Goal: Connect with others: Connect with others

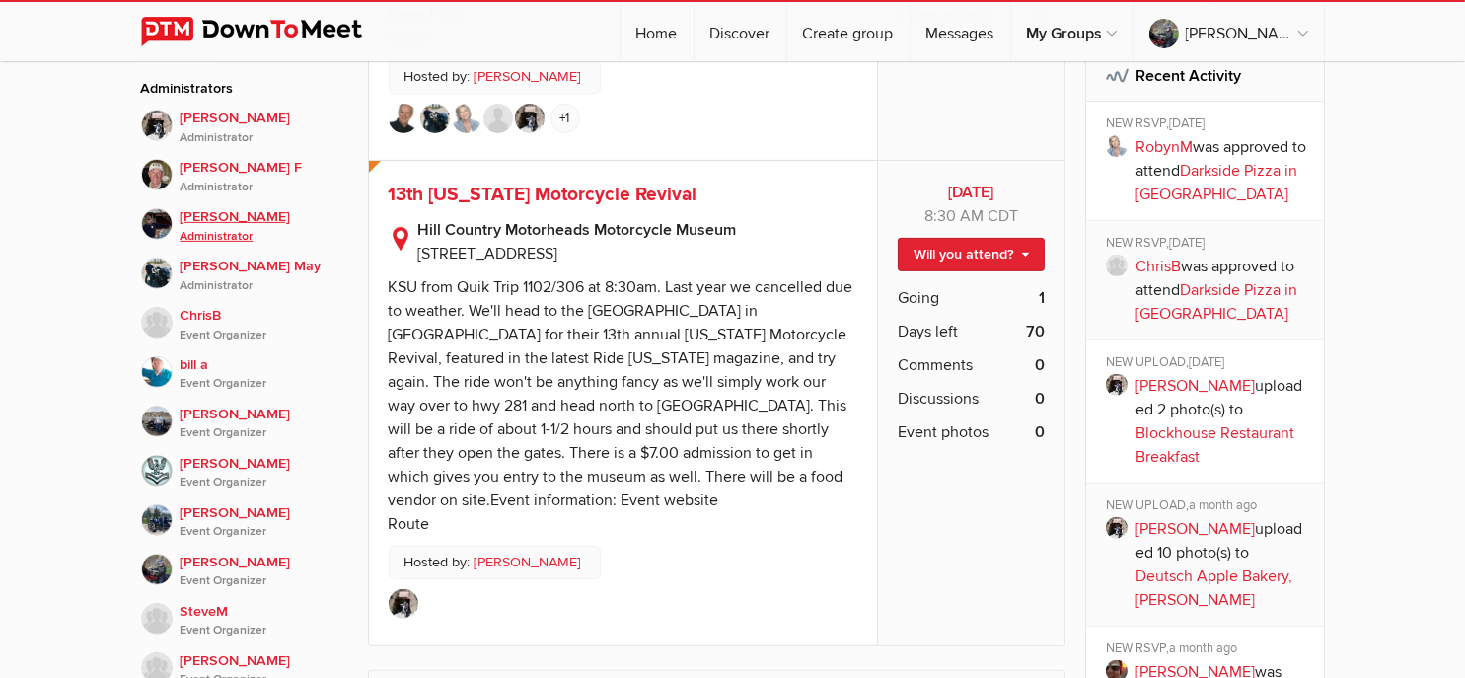
scroll to position [987, 0]
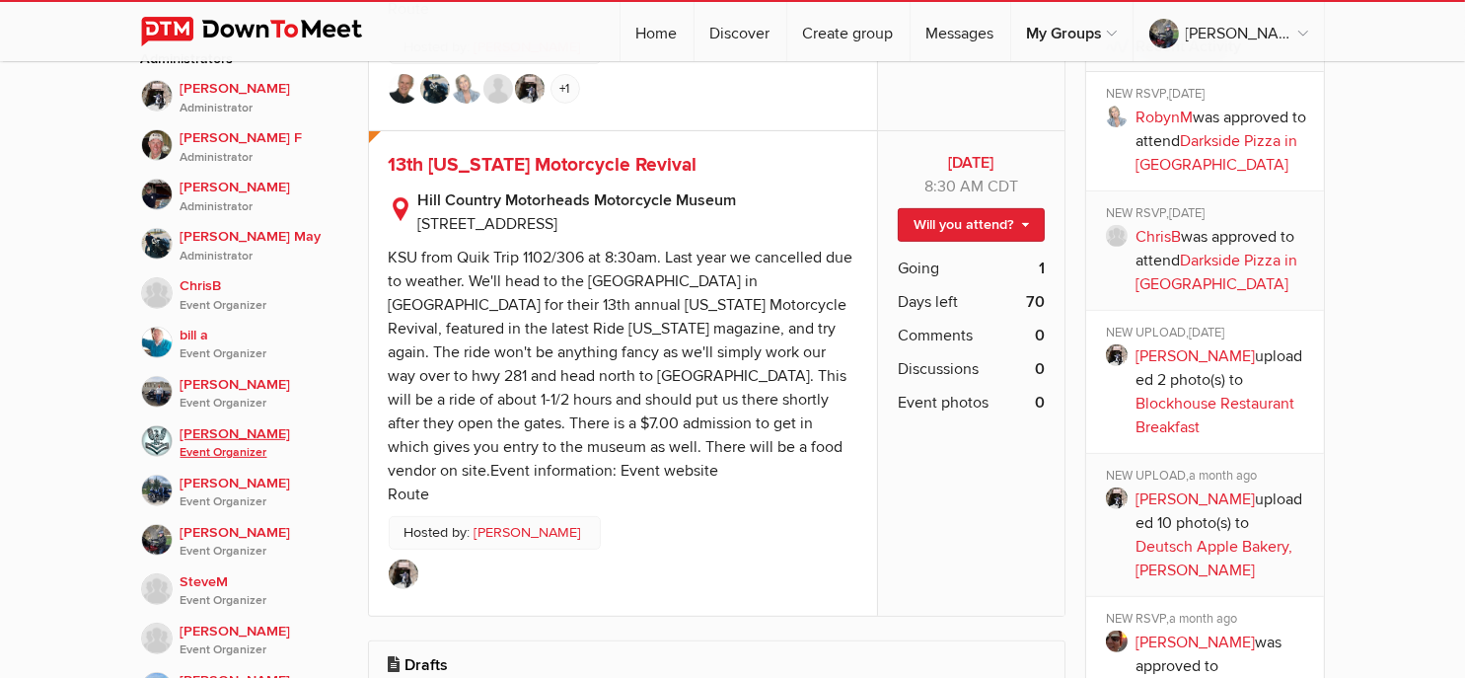
click at [189, 423] on span "[PERSON_NAME] Event Organizer" at bounding box center [260, 442] width 158 height 39
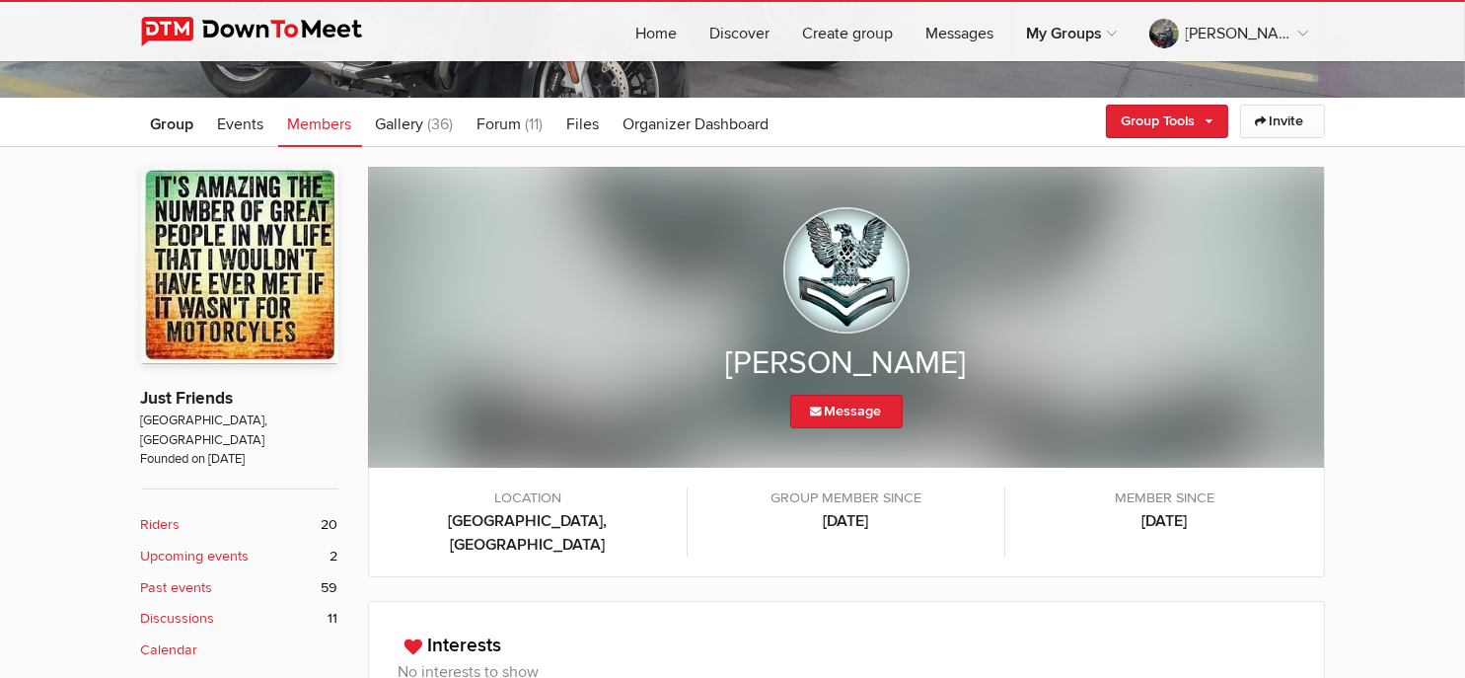
scroll to position [329, 0]
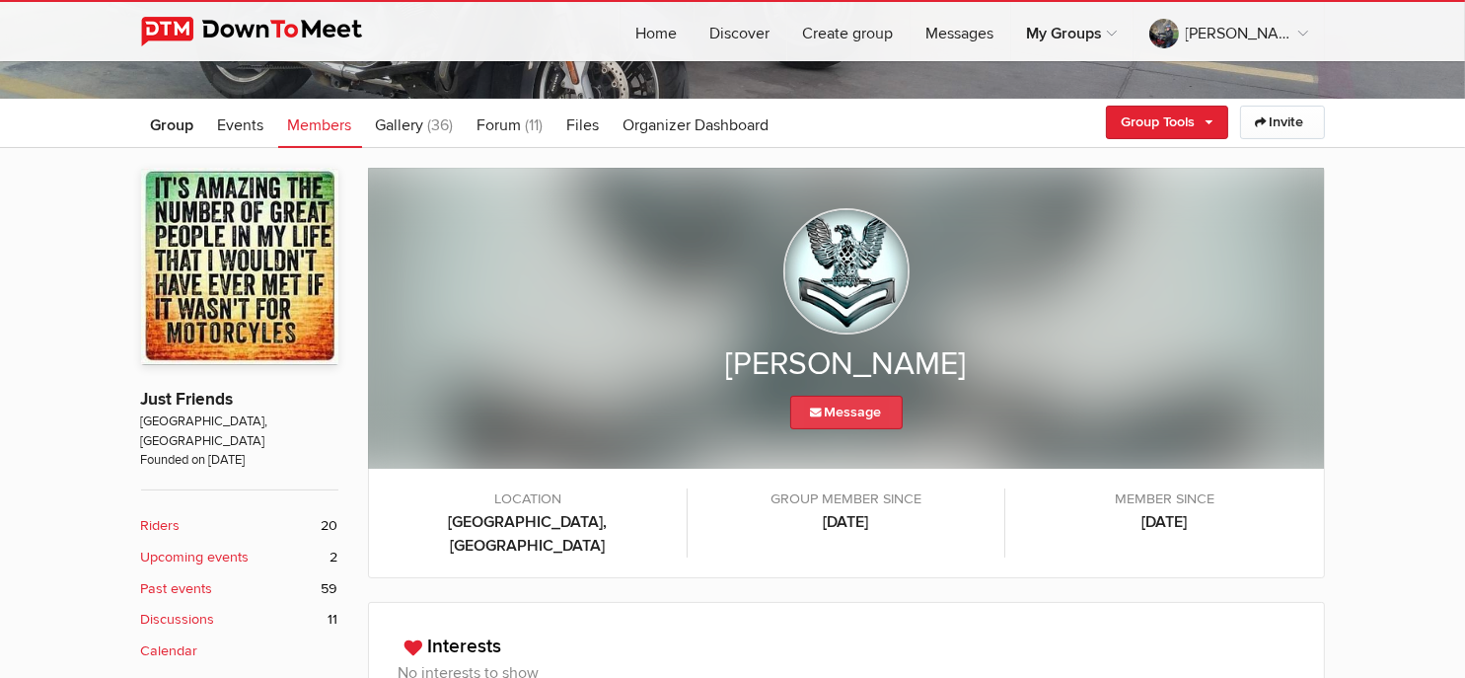
click at [854, 407] on link "Message" at bounding box center [846, 413] width 112 height 34
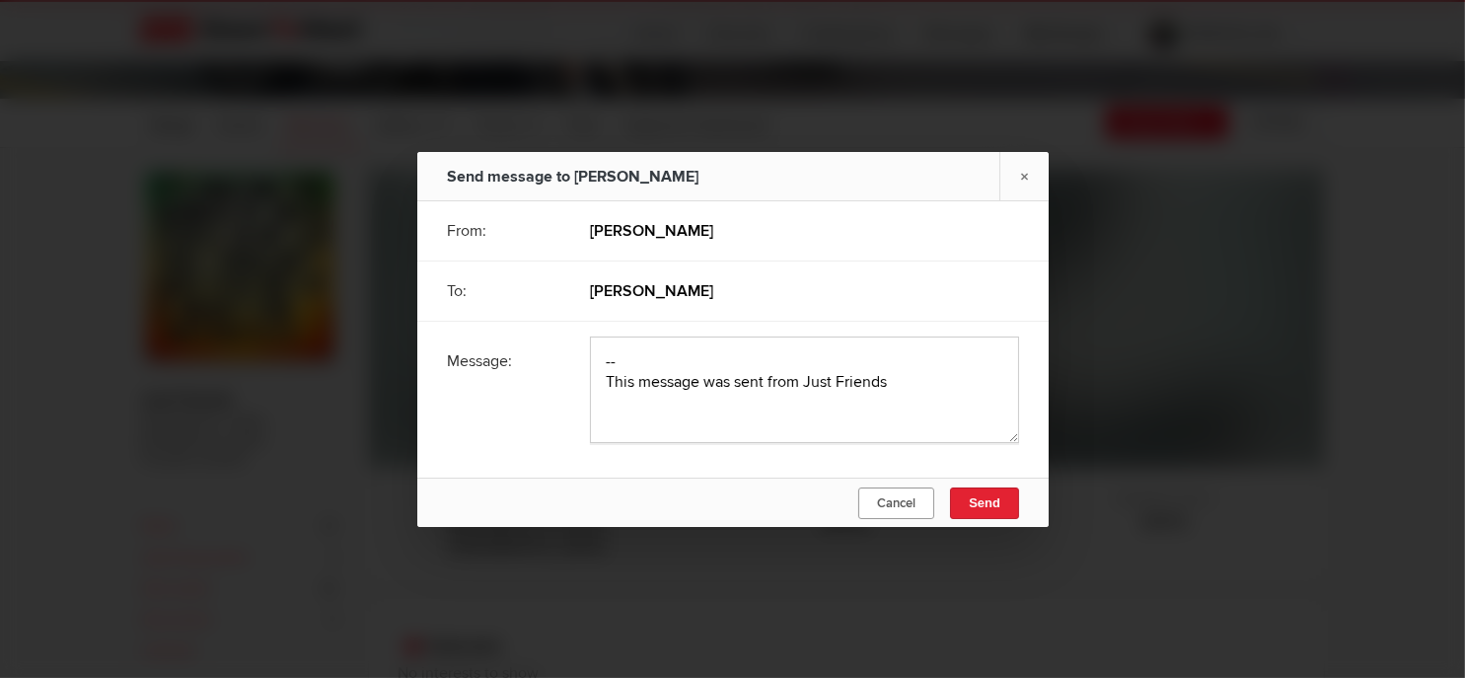
click at [884, 499] on span "Cancel" at bounding box center [896, 503] width 38 height 16
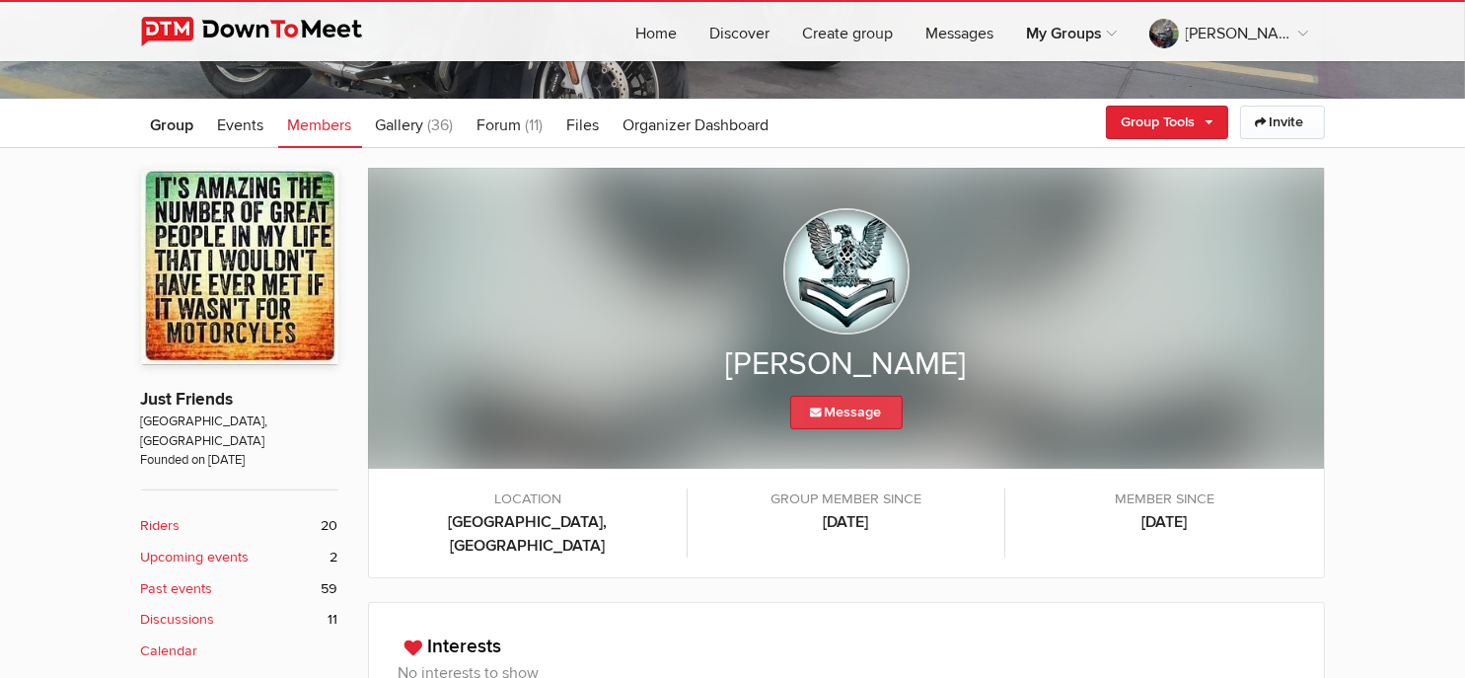
click at [851, 408] on link "Message" at bounding box center [846, 413] width 112 height 34
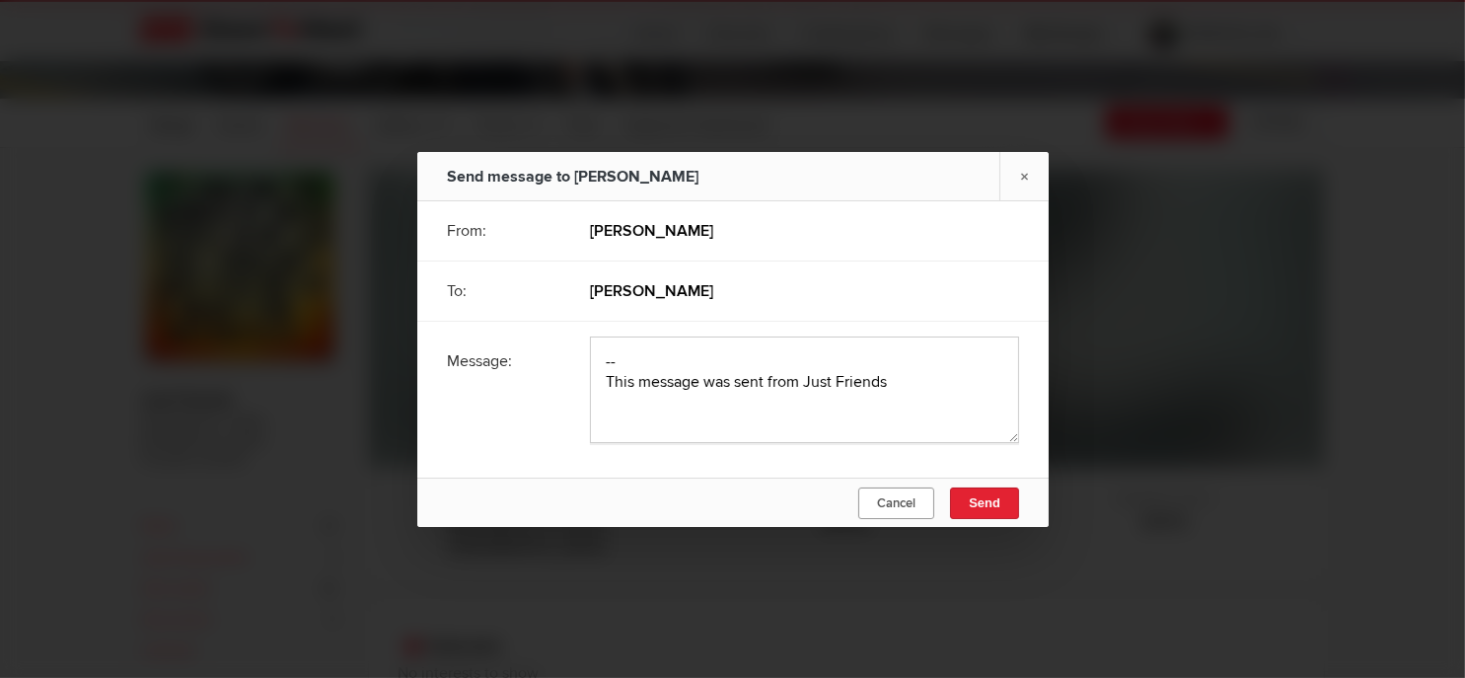
click at [898, 505] on span "Cancel" at bounding box center [896, 503] width 38 height 16
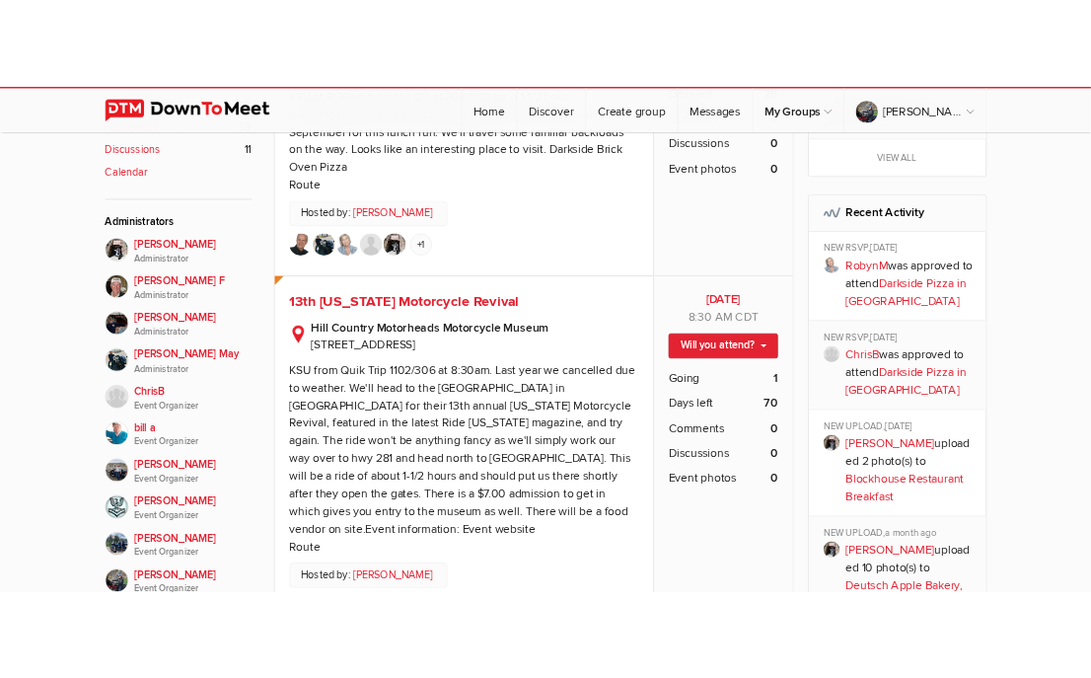
scroll to position [888, 0]
